Goal: Information Seeking & Learning: Learn about a topic

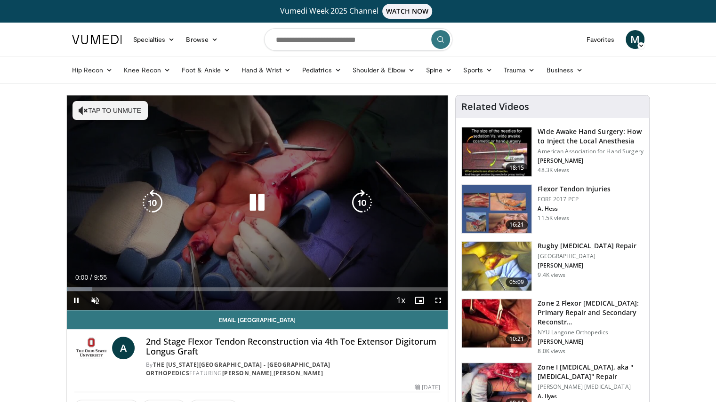
click at [119, 112] on button "Tap to unmute" at bounding box center [109, 110] width 75 height 19
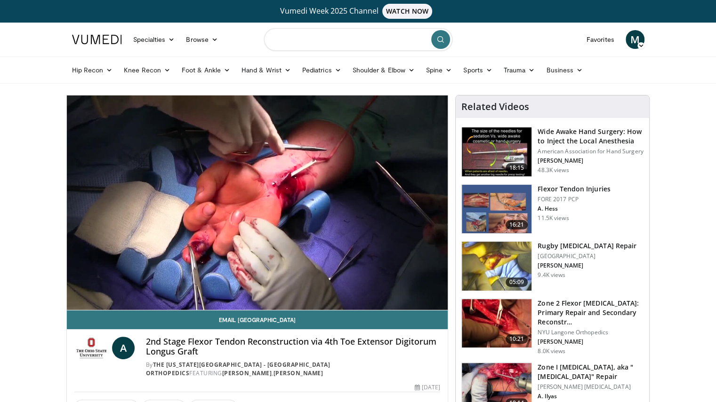
click at [285, 50] on input "Search topics, interventions" at bounding box center [358, 39] width 188 height 23
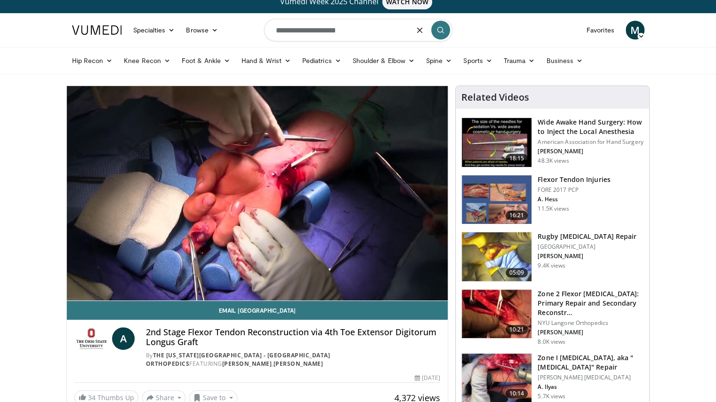
scroll to position [13, 0]
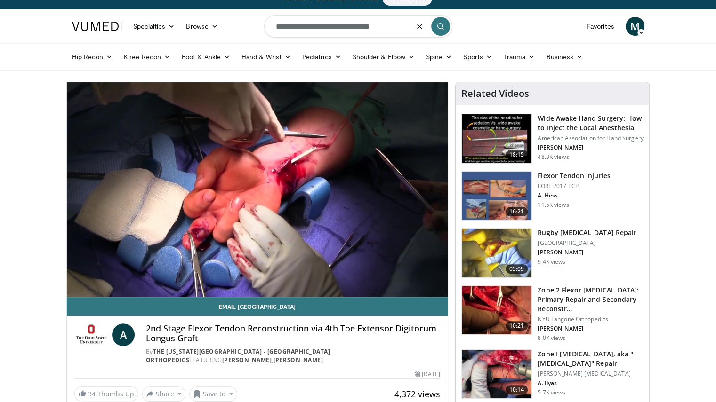
type input "**********"
click at [137, 273] on video-js "**********" at bounding box center [257, 189] width 381 height 215
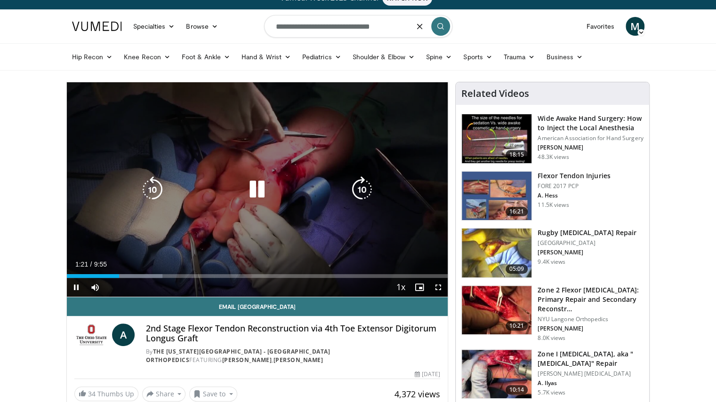
click at [138, 279] on div "Current Time 1:21 / Duration 9:55 Pause Skip Backward Skip Forward Mute Loaded …" at bounding box center [257, 287] width 381 height 19
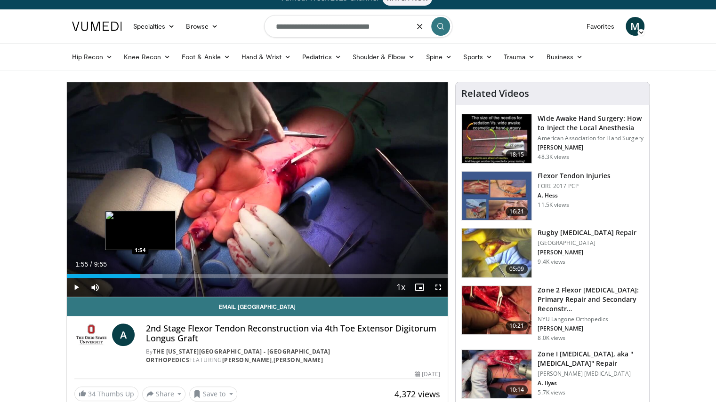
click at [140, 276] on div "Loaded : 25.14% 1:22 1:54" at bounding box center [257, 276] width 381 height 4
click at [150, 275] on div "Progress Bar" at bounding box center [151, 276] width 59 height 4
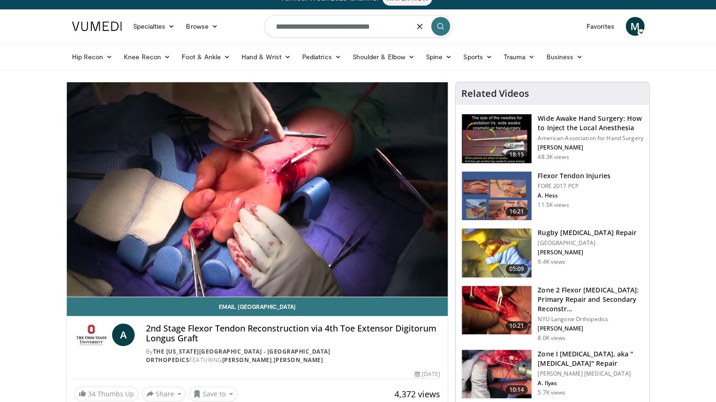
click at [386, 28] on input "**********" at bounding box center [358, 26] width 188 height 23
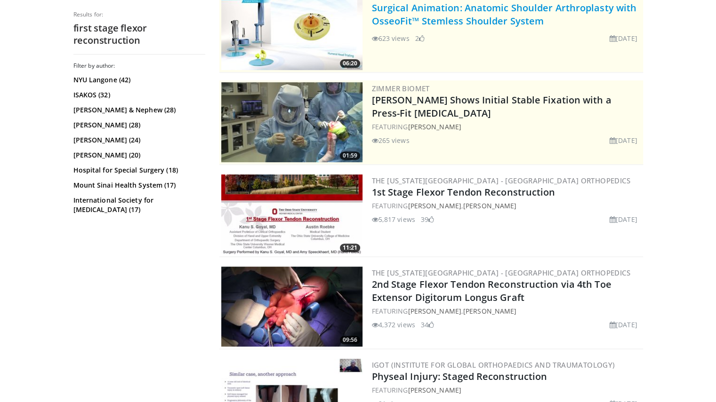
scroll to position [141, 0]
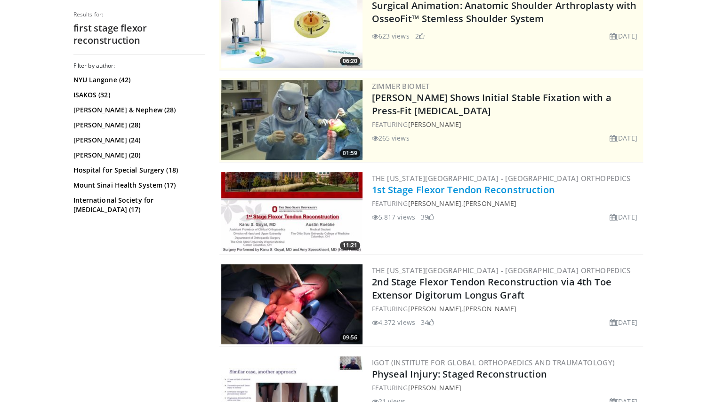
click at [399, 188] on link "1st Stage Flexor Tendon Reconstruction" at bounding box center [464, 190] width 184 height 13
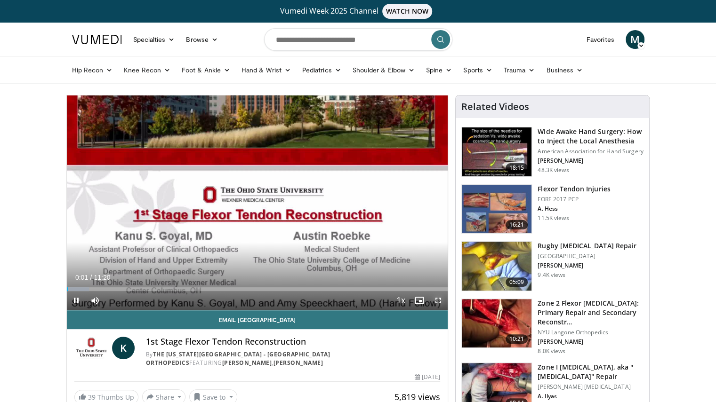
click at [440, 297] on span "Video Player" at bounding box center [438, 300] width 19 height 19
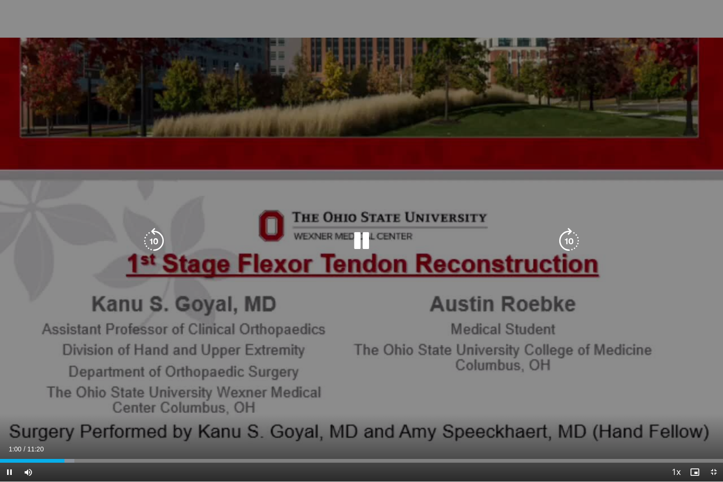
click at [29, 402] on div "10 seconds Tap to unmute" at bounding box center [361, 241] width 723 height 482
click at [27, 402] on div "10 seconds Tap to unmute" at bounding box center [361, 241] width 723 height 482
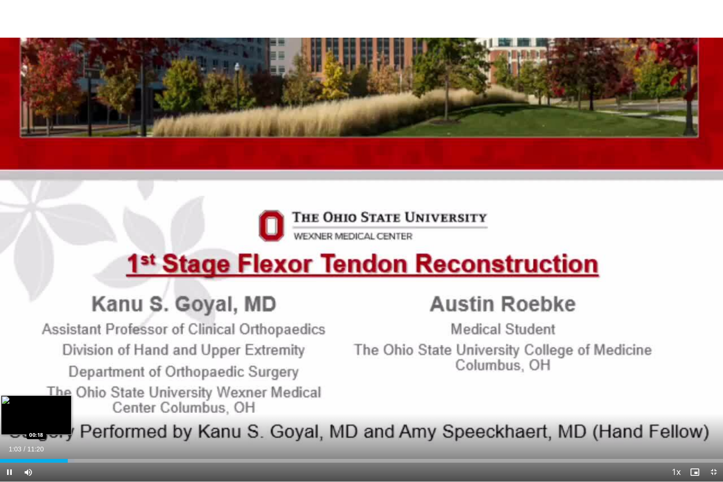
click at [20, 402] on div "Loaded : 10.26% 01:03 00:18" at bounding box center [361, 458] width 723 height 9
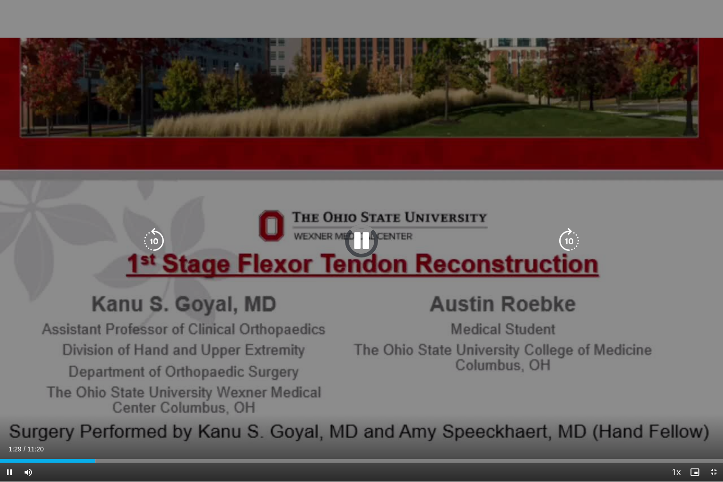
click at [361, 247] on icon "Video Player" at bounding box center [361, 241] width 26 height 26
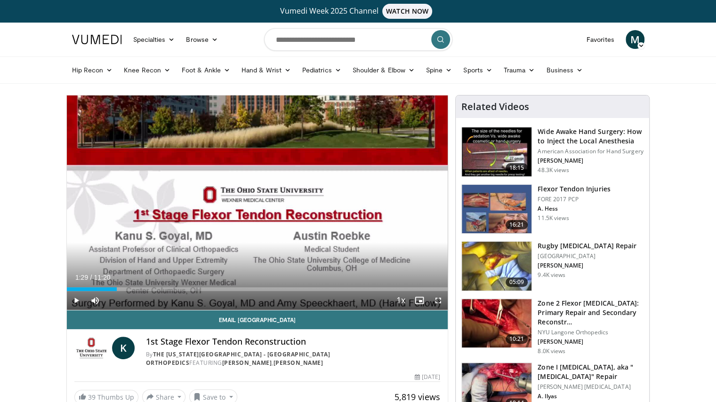
click at [441, 299] on span "Video Player" at bounding box center [438, 300] width 19 height 19
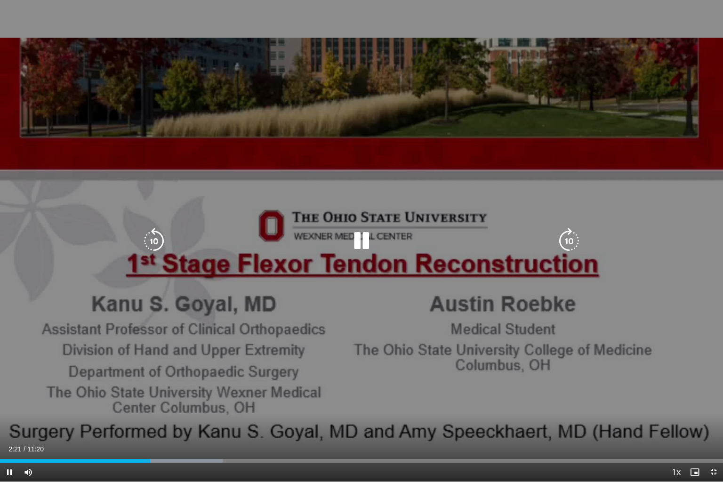
click at [366, 240] on icon "Video Player" at bounding box center [361, 241] width 26 height 26
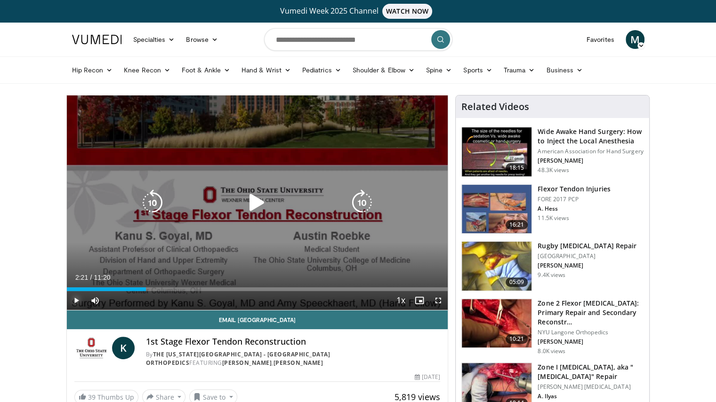
click at [78, 301] on span "Video Player" at bounding box center [76, 300] width 19 height 19
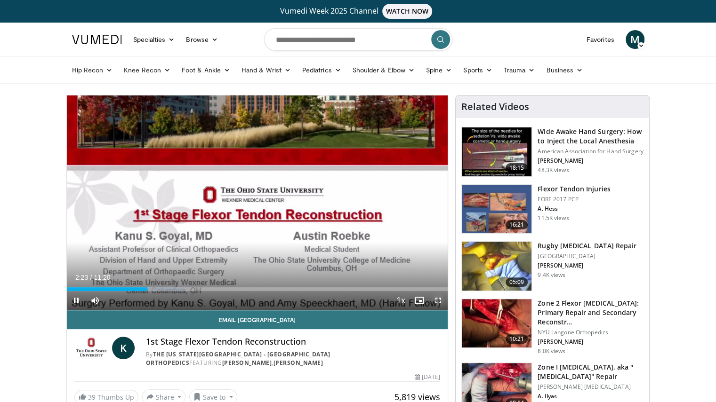
click at [435, 305] on span "Video Player" at bounding box center [438, 300] width 19 height 19
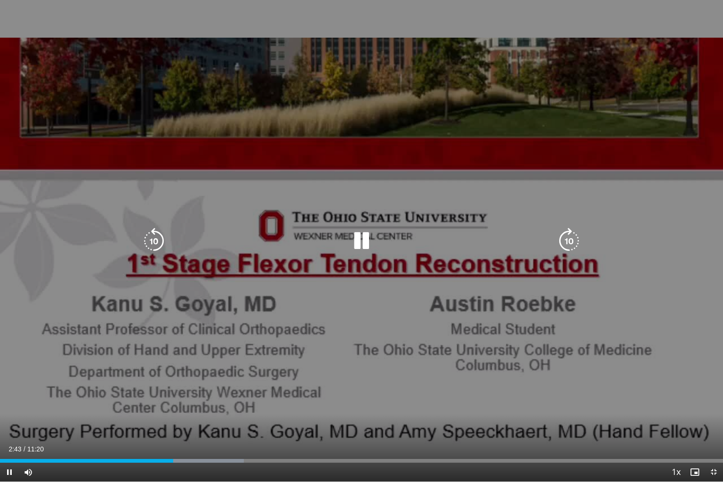
click at [153, 245] on icon "Video Player" at bounding box center [154, 241] width 26 height 26
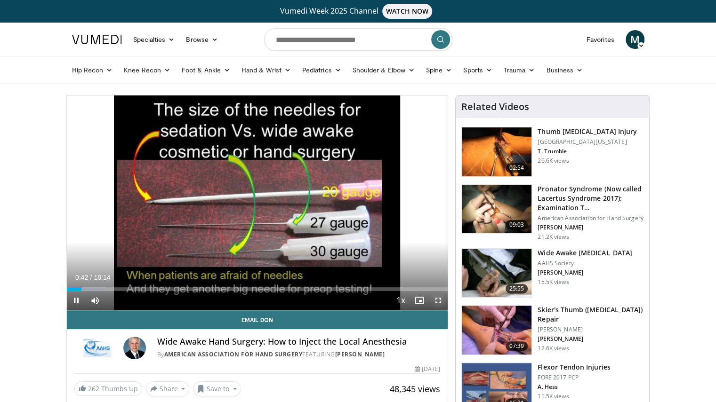
click at [439, 303] on span "Video Player" at bounding box center [438, 300] width 19 height 19
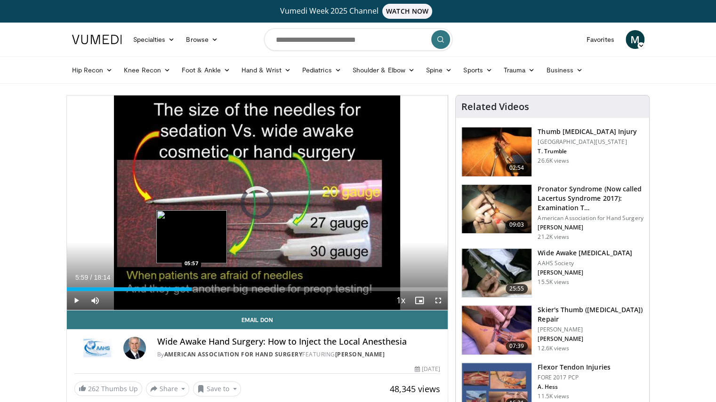
click at [191, 289] on div "Loaded : 26.24% 05:59 05:57" at bounding box center [257, 290] width 381 height 4
click at [187, 289] on div "Loaded : 38.90% 06:04 05:45" at bounding box center [257, 290] width 381 height 4
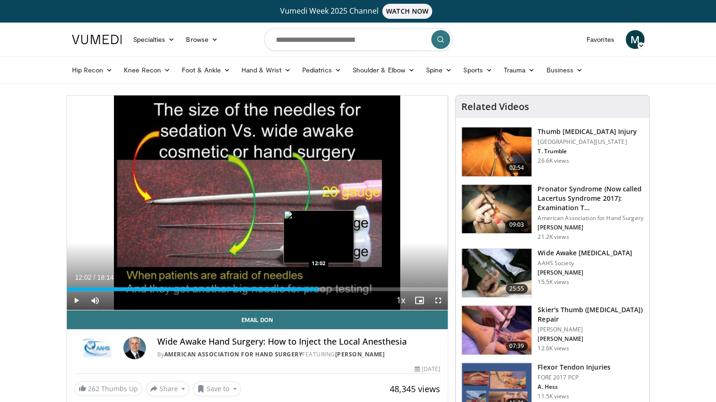
click at [318, 289] on div "Loaded : 67.86% 12:02 12:02" at bounding box center [257, 290] width 381 height 4
